Goal: Use online tool/utility: Use online tool/utility

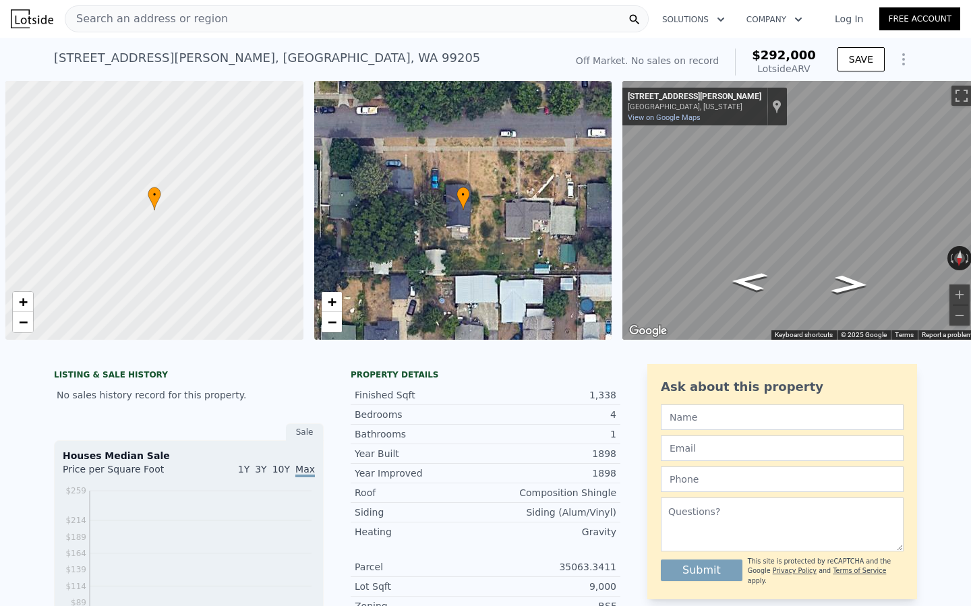
scroll to position [0, 5]
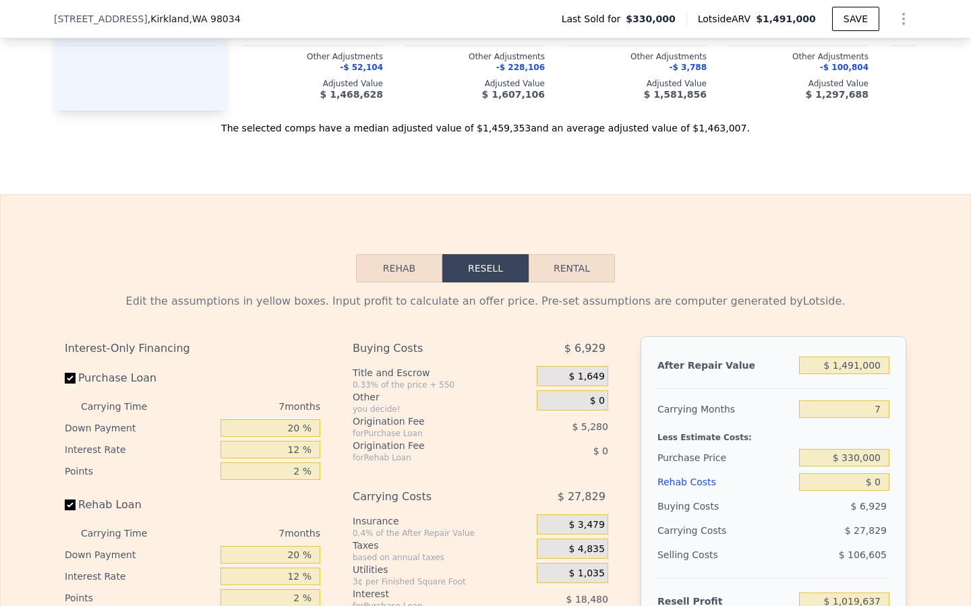
scroll to position [1959, 0]
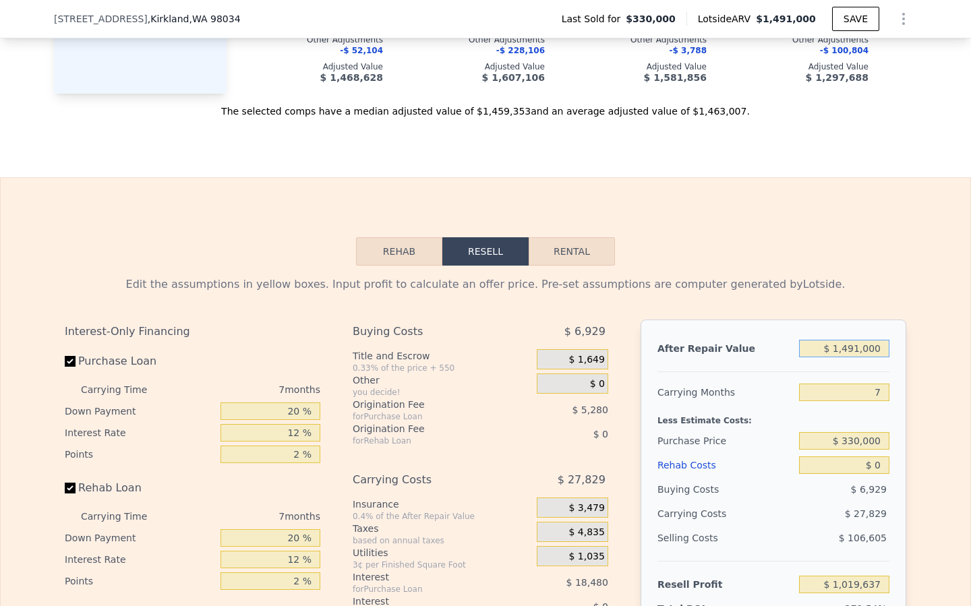
click at [854, 351] on input "$ 1,491,000" at bounding box center [844, 349] width 90 height 18
type input "$ 1"
type input "-$ 361,828"
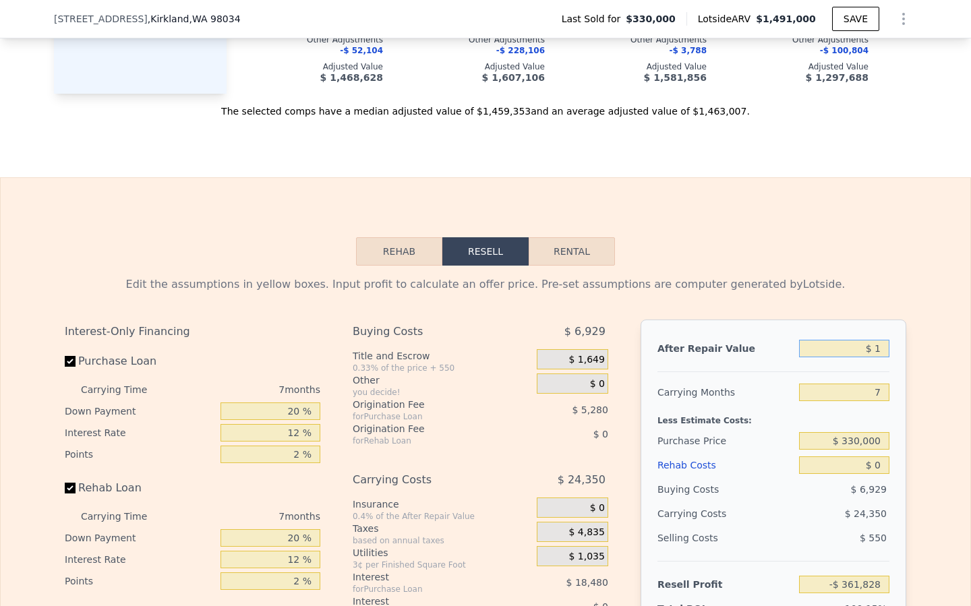
type input "$ 11"
type input "-$ 361,818"
type input "$ 112"
type input "-$ 361,725"
type input "$ 1,126"
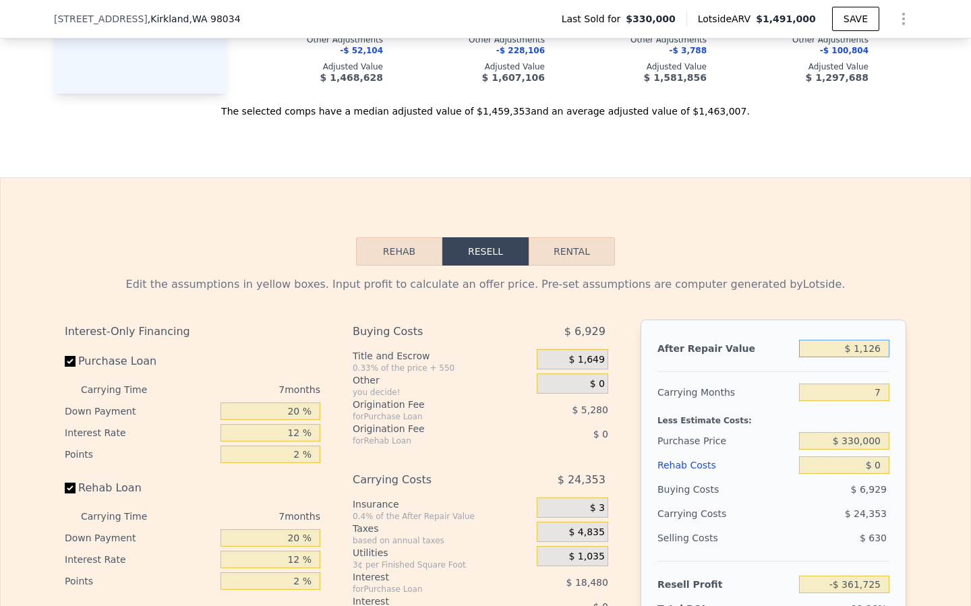
type input "-$ 360,786"
type input "$ 11,260"
type input "-$ 351,396"
type input "$ 112,600"
type input "-$ 257,501"
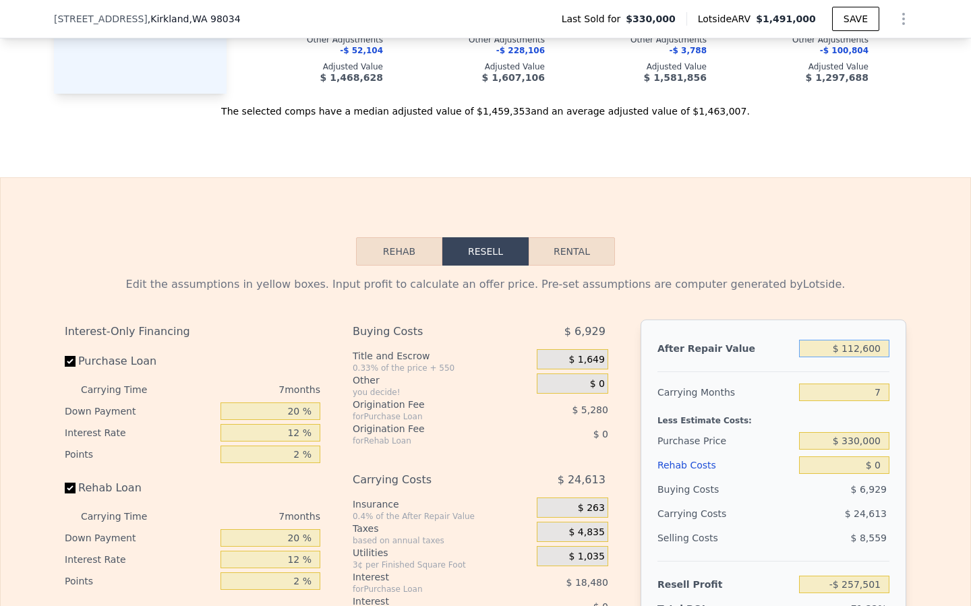
type input "$ 1,126,000"
type input "$ 681,451"
type input "$ 1,126,000"
click at [883, 393] on input "7" at bounding box center [844, 393] width 90 height 18
type input "6"
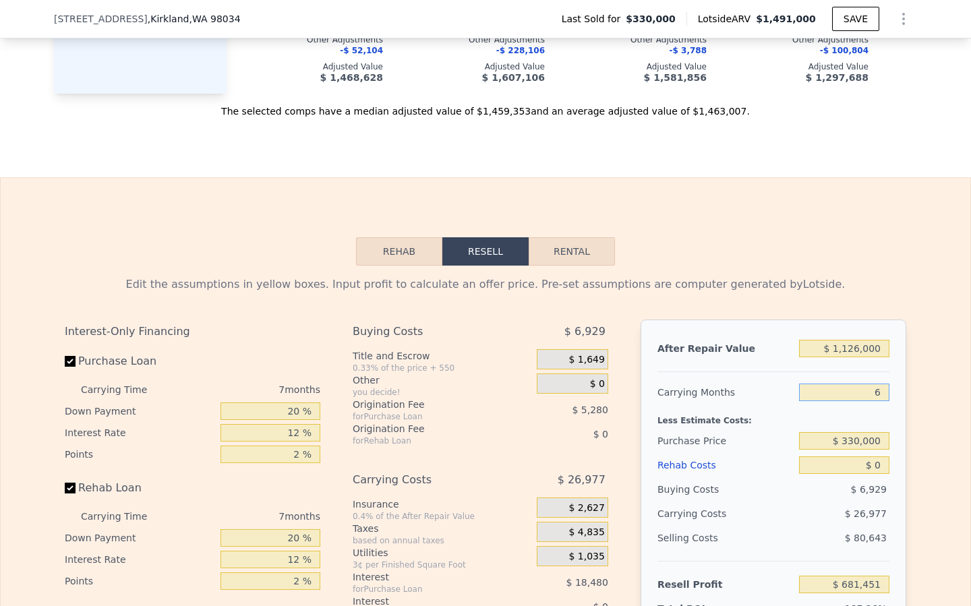
type input "$ 685,305"
type input "5"
type input "$ 689,159"
type input "5"
click at [856, 443] on input "$ 330,000" at bounding box center [844, 441] width 90 height 18
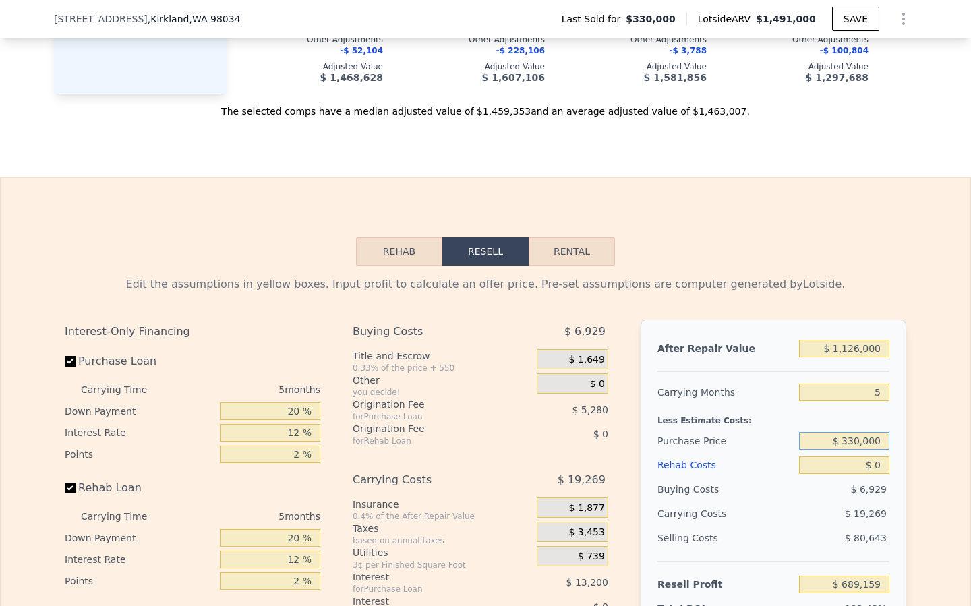
click at [856, 443] on input "$ 330,000" at bounding box center [844, 441] width 90 height 18
click at [855, 347] on input "$ 1,126,000" at bounding box center [844, 349] width 90 height 18
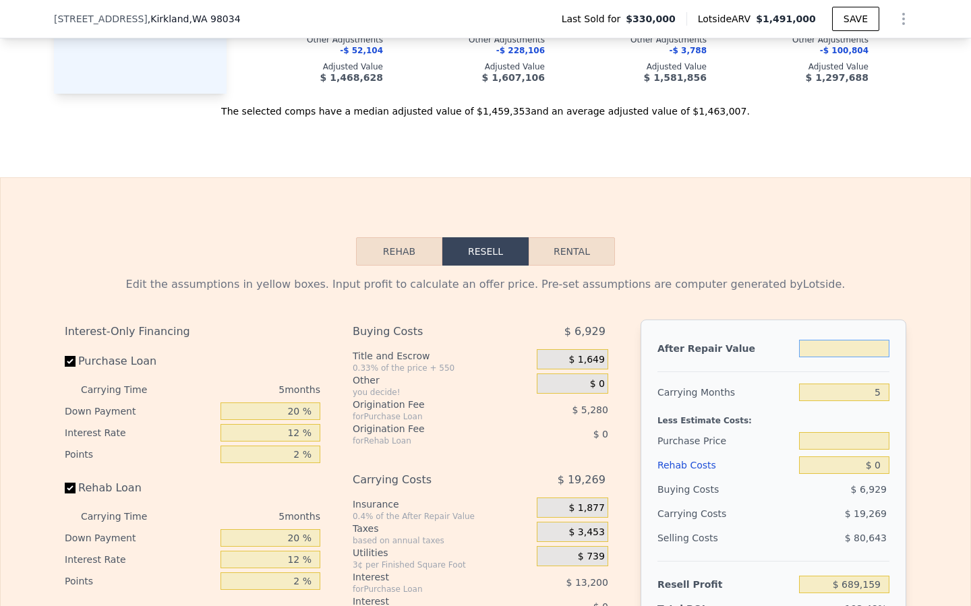
type input "$ 1"
type input "$ 330,000"
type input "-$ 354,870"
type input "$ 16"
type input "-$ 354,855"
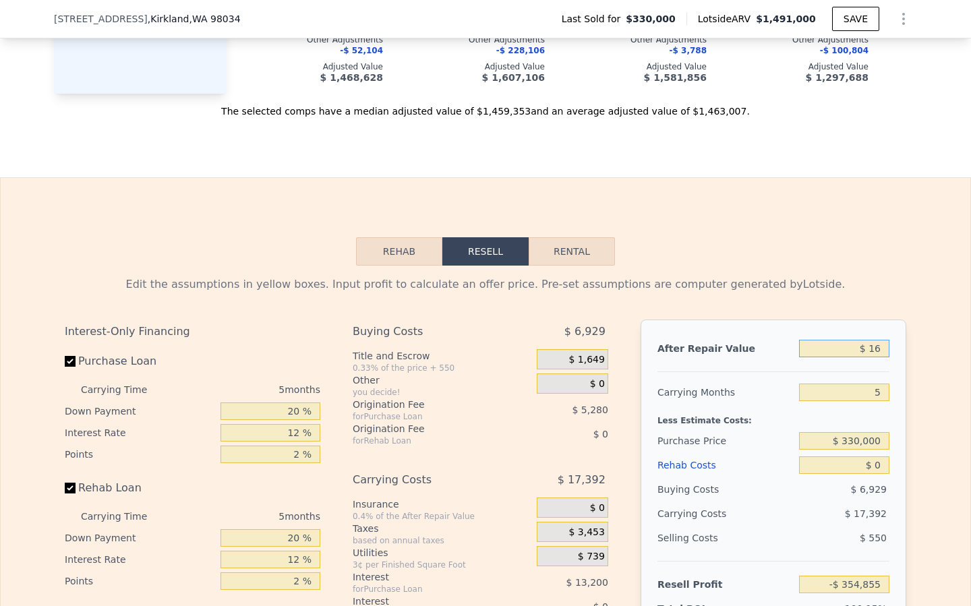
type input "$ 164"
type input "-$ 354,719"
type input "$ 1,649"
type input "-$ 353,341"
type input "$ 16,490"
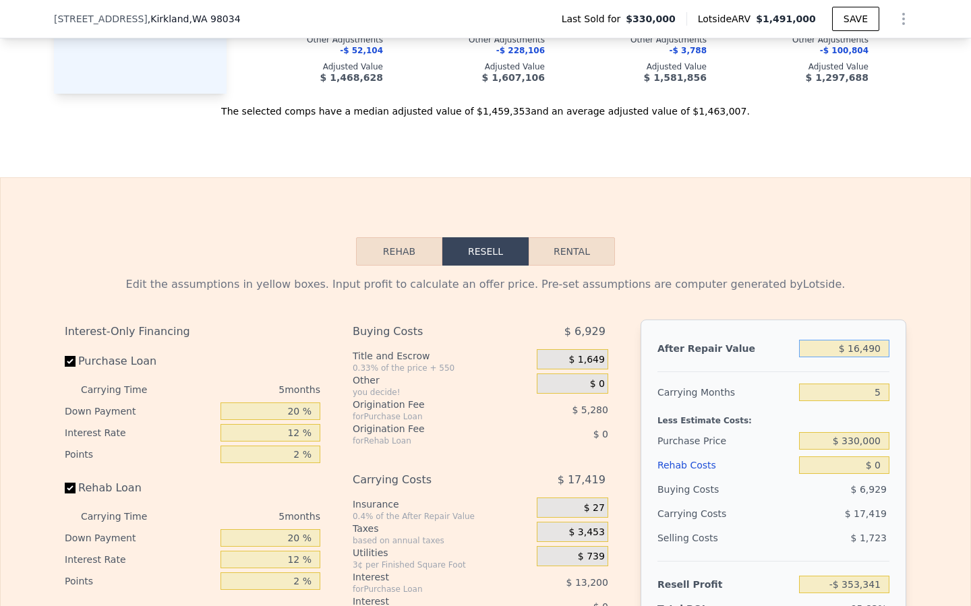
type input "-$ 339,581"
type input "$ 164,900"
type input "-$ 201,976"
type input "$ 1,649,000"
type input "$ 1,174,088"
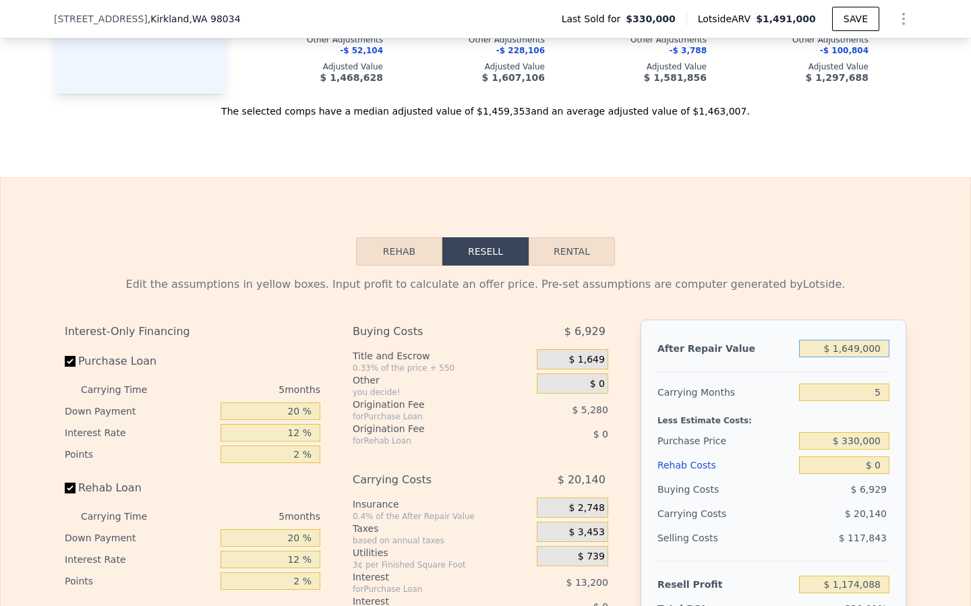
type input "$ 1,649,000"
click at [869, 438] on input "$ 330,000" at bounding box center [844, 441] width 90 height 18
type input "$ 1,126,350"
click at [880, 467] on input "$ 0" at bounding box center [844, 466] width 90 height 18
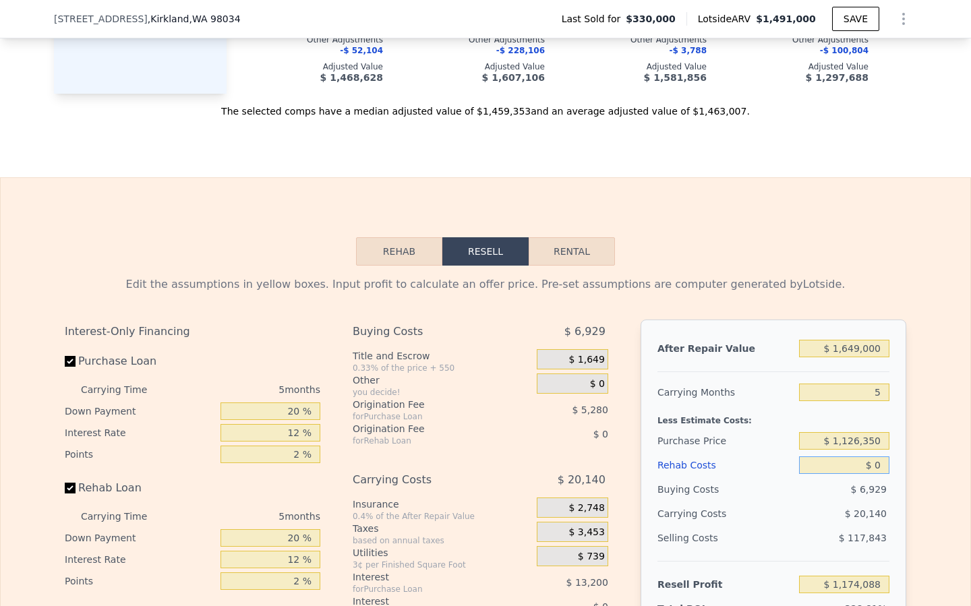
type input "$ 330,489"
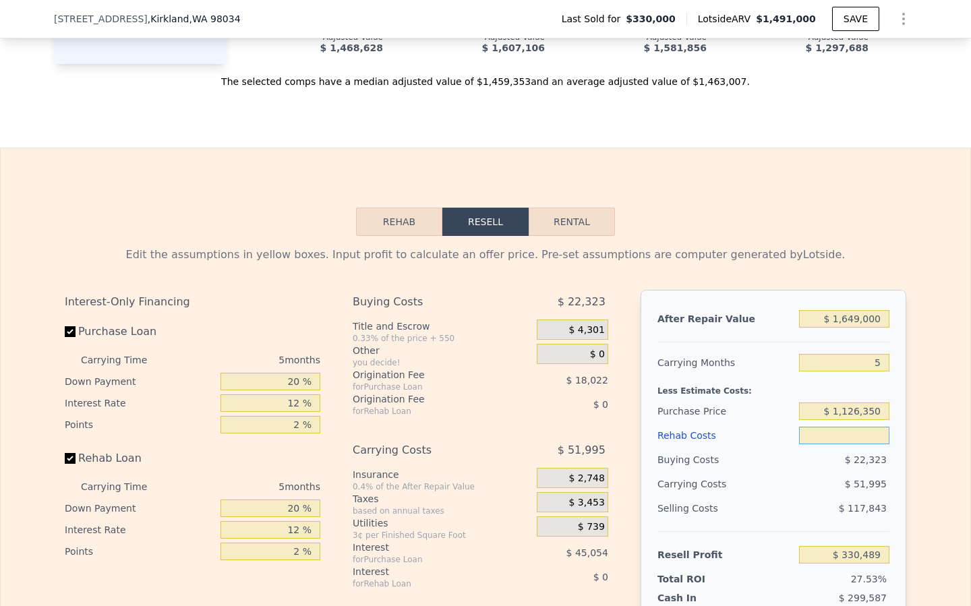
scroll to position [1992, 0]
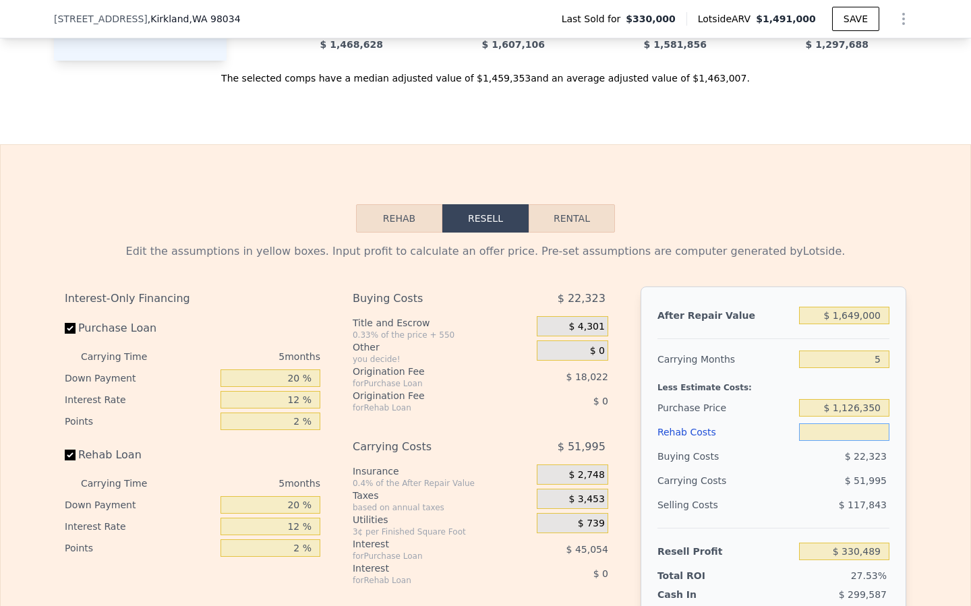
type input "$ 2"
type input "$ 330,487"
type input "$ 20"
type input "$ 330,469"
type input "$ 200"
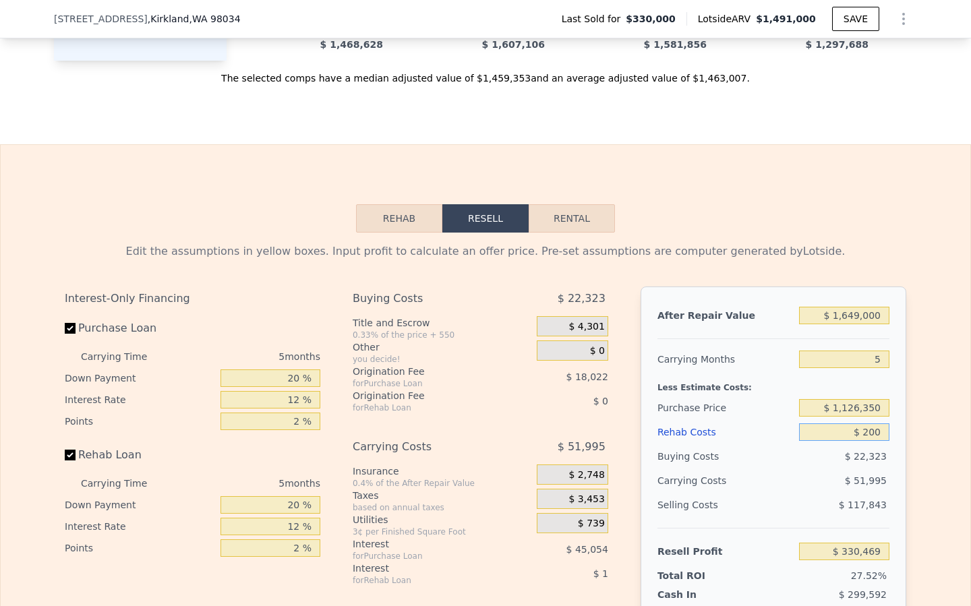
type input "$ 330,276"
type input "$ 2,000"
type input "$ 328,377"
type input "$ 20,000"
type input "$ 309,369"
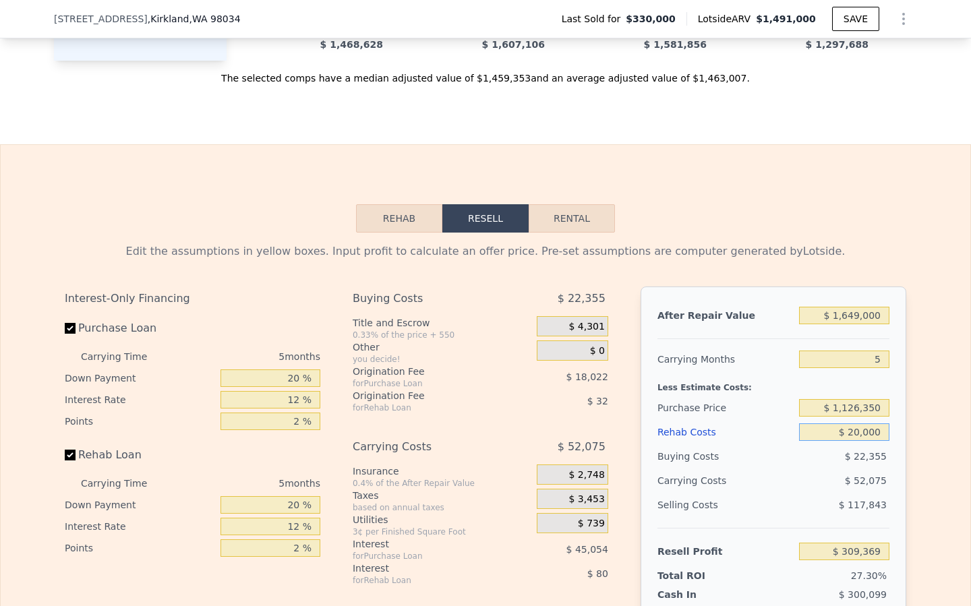
type input "$ 200,000"
type input "$ 119,289"
type input "$ 200,000"
click at [764, 496] on div "Selling Costs" at bounding box center [726, 505] width 136 height 24
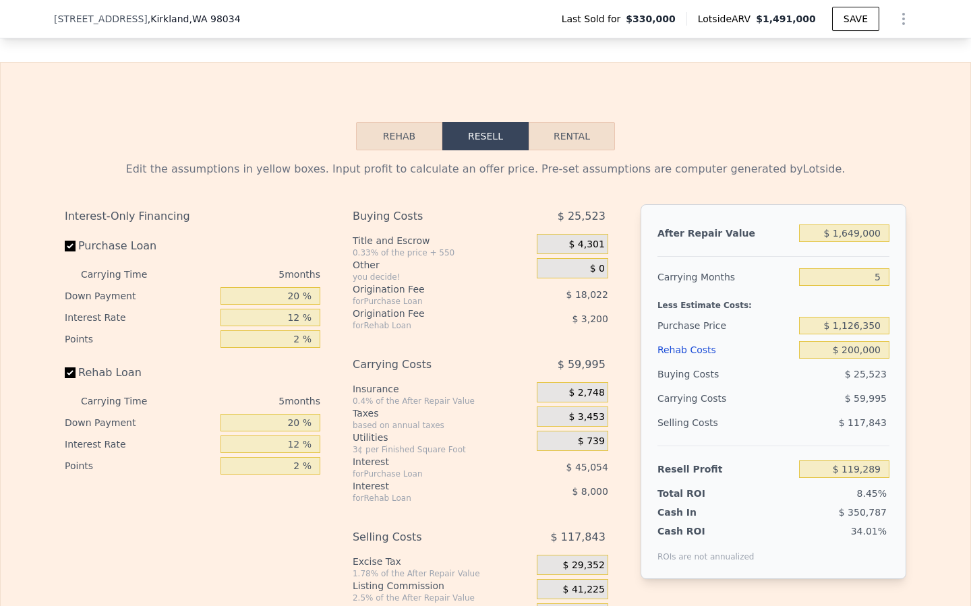
scroll to position [2076, 0]
type input "$ 1,491,000"
type input "7"
type input "$ 0"
type input "$ 1,019,637"
